Goal: Transaction & Acquisition: Purchase product/service

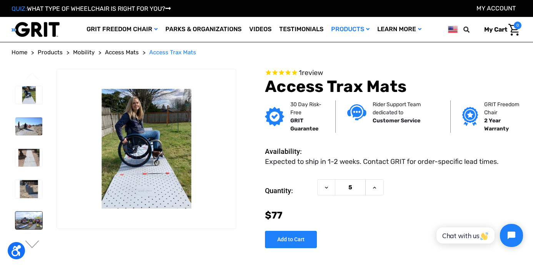
click at [31, 219] on img at bounding box center [28, 221] width 27 height 18
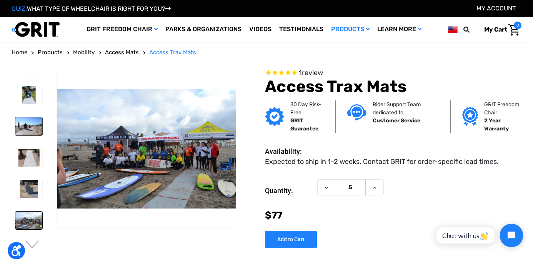
click at [32, 127] on img at bounding box center [28, 126] width 27 height 18
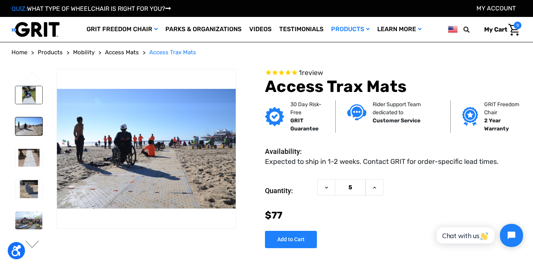
click at [30, 91] on img at bounding box center [28, 95] width 27 height 18
